Goal: Navigation & Orientation: Find specific page/section

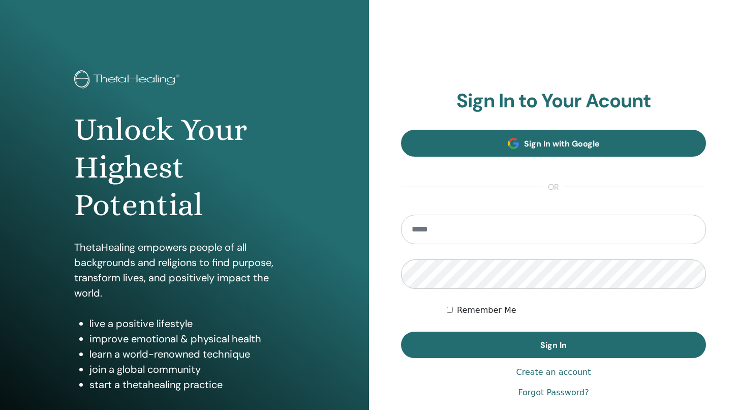
click at [457, 135] on link "Sign In with Google" at bounding box center [553, 143] width 305 height 27
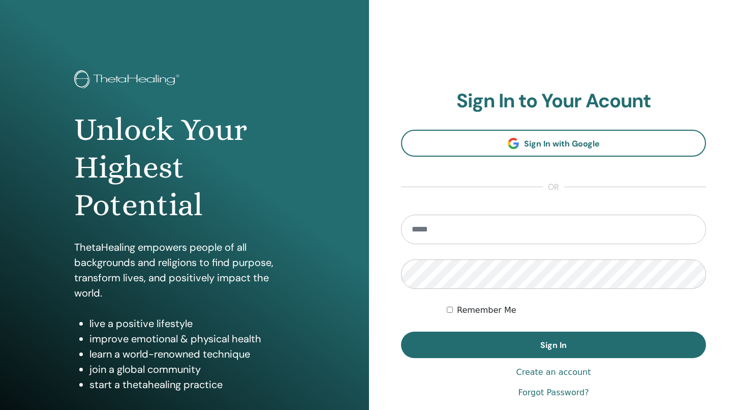
type input "**********"
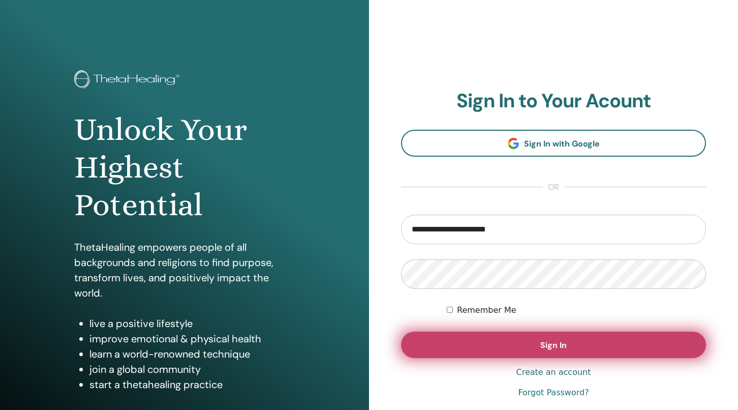
click at [481, 342] on button "Sign In" at bounding box center [553, 344] width 305 height 26
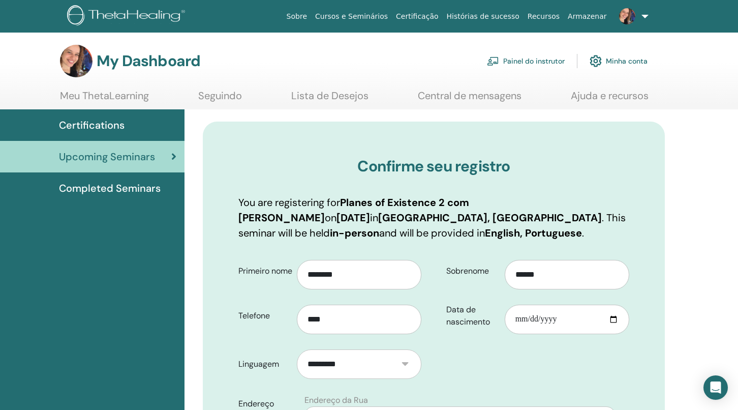
click at [553, 60] on link "Painel do instrutor" at bounding box center [526, 61] width 78 height 22
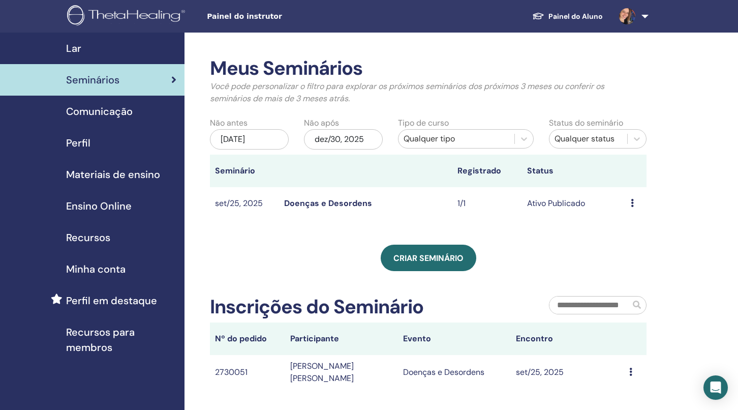
click at [304, 204] on link "Doenças e Desordens" at bounding box center [328, 203] width 88 height 11
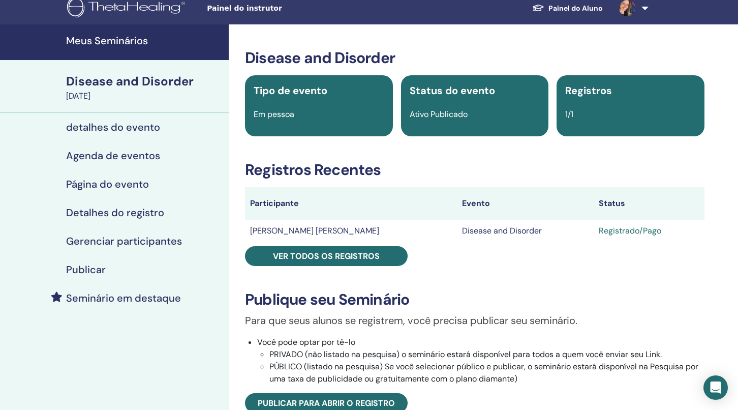
scroll to position [9, 0]
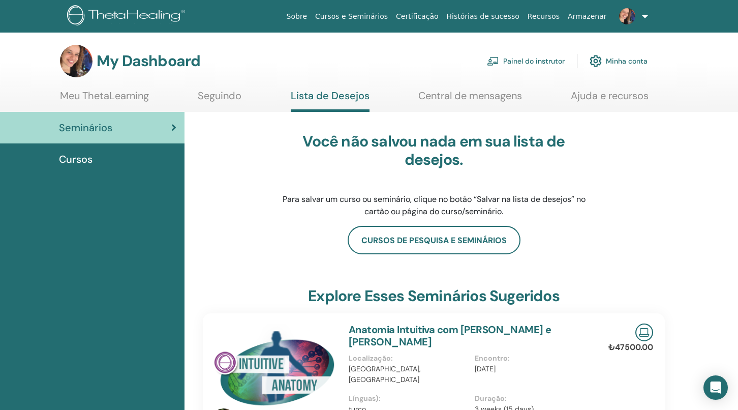
click at [642, 19] on link at bounding box center [632, 16] width 42 height 33
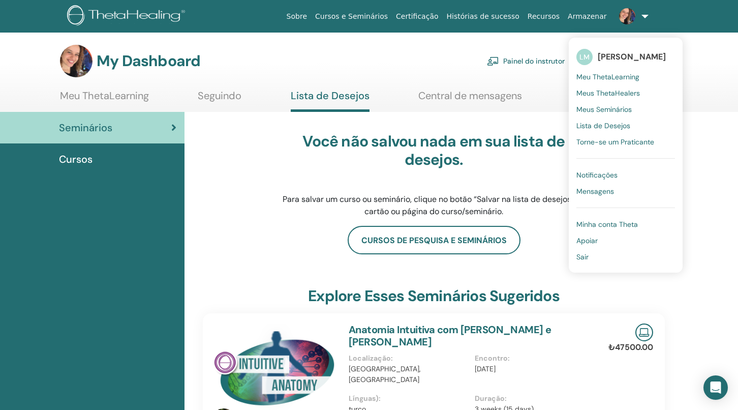
click at [607, 259] on link "Sair" at bounding box center [625, 256] width 99 height 16
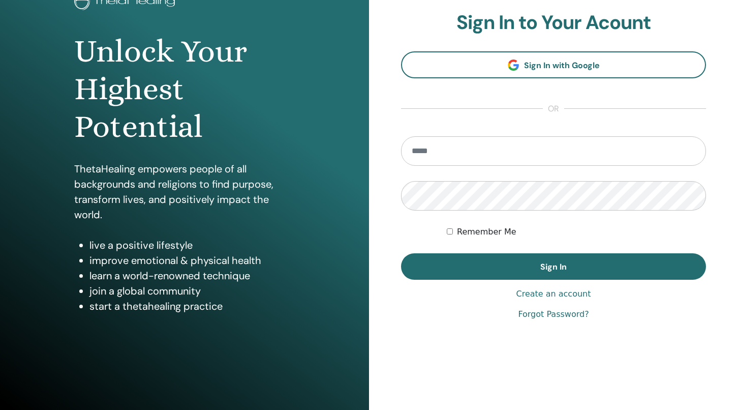
scroll to position [89, 0]
